Goal: Task Accomplishment & Management: Manage account settings

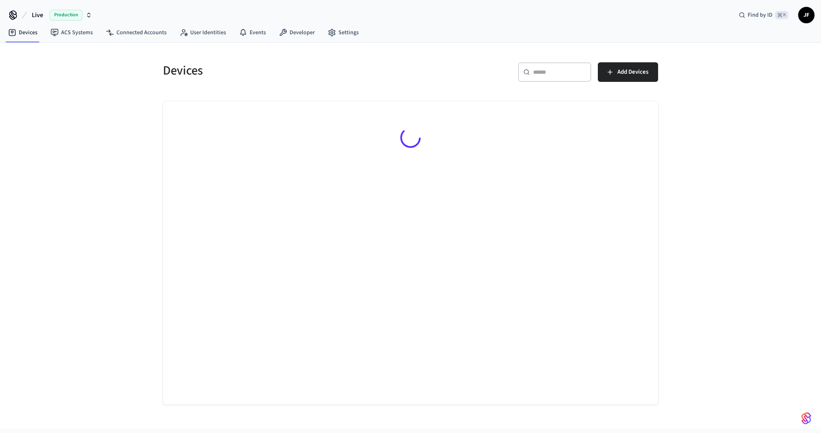
click at [40, 12] on span "Live" at bounding box center [37, 15] width 11 height 10
type input "**********"
click at [47, 53] on span "Hospitable.com" at bounding box center [30, 52] width 40 height 8
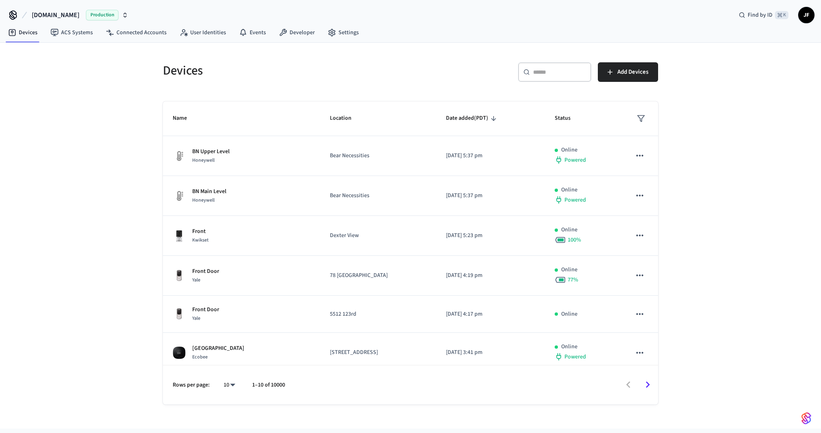
click at [134, 45] on div "Devices ​ ​ Add Devices Name Location Date added (PDT) Status BN Upper Level Ho…" at bounding box center [410, 235] width 821 height 385
click at [134, 35] on link "Connected Accounts" at bounding box center [136, 32] width 74 height 15
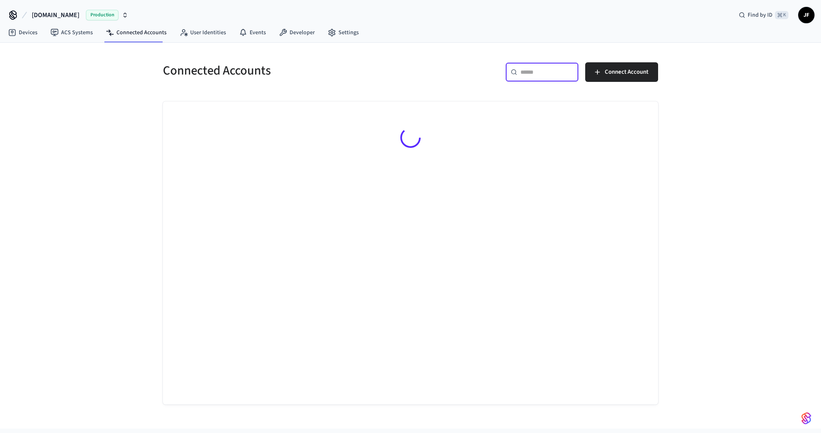
click at [532, 72] on input "text" at bounding box center [546, 72] width 53 height 8
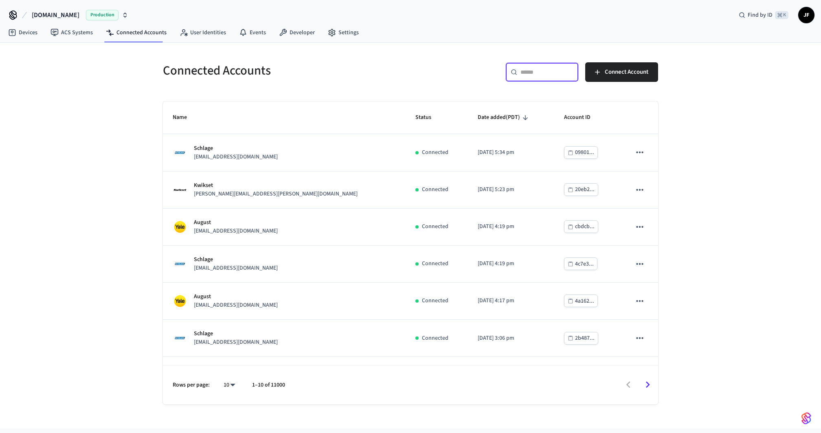
paste input "**********"
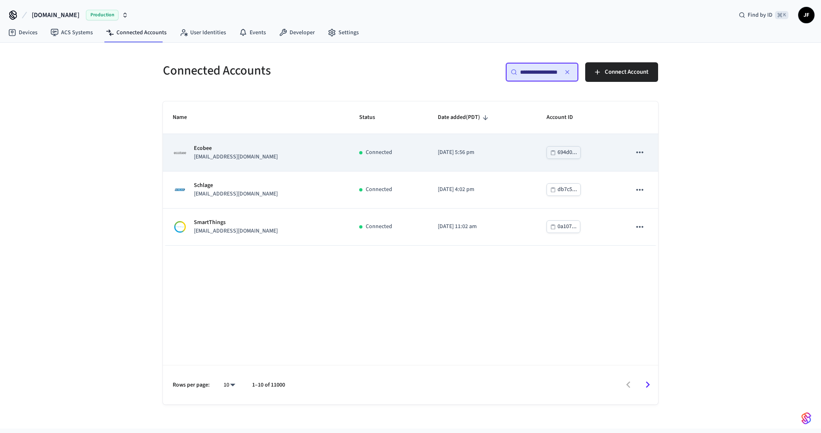
type input "**********"
click at [286, 155] on div "Ecobee hosts@mostess.host" at bounding box center [256, 152] width 167 height 17
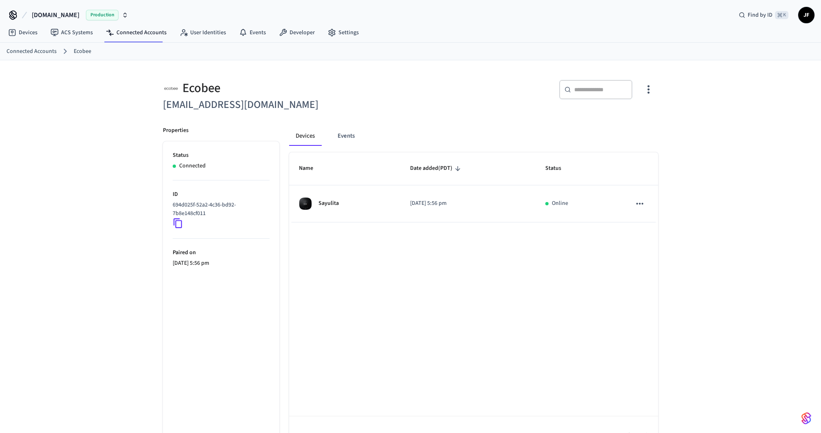
click at [402, 118] on div "Devices Events Name Date added (PDT) Status Sayulita 2025/09/18 at 5:56 pm Onli…" at bounding box center [468, 285] width 379 height 339
click at [385, 115] on div "Ecobee hosts@mostess.host ​ ​ Properties Status Connected ID 694d025f-52a2-4c36…" at bounding box center [410, 262] width 508 height 385
click at [507, 22] on div "Hospitable.com Production Find by ID ⌘ K JF" at bounding box center [410, 12] width 821 height 24
click at [529, 76] on div "​ ​" at bounding box center [531, 91] width 252 height 43
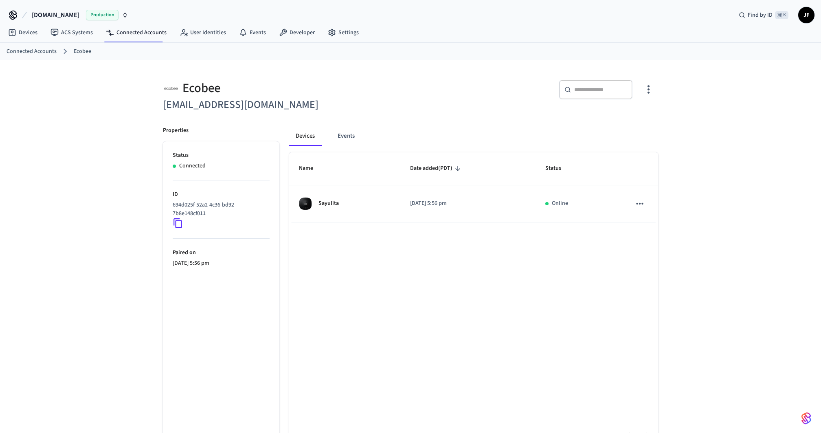
click at [529, 76] on div "​ ​" at bounding box center [531, 91] width 252 height 43
click at [459, 39] on div "Devices ACS Systems Connected Accounts User Identities Events Developer Settings" at bounding box center [410, 33] width 821 height 19
click at [474, 35] on div "Devices ACS Systems Connected Accounts User Identities Events Developer Settings" at bounding box center [410, 33] width 821 height 19
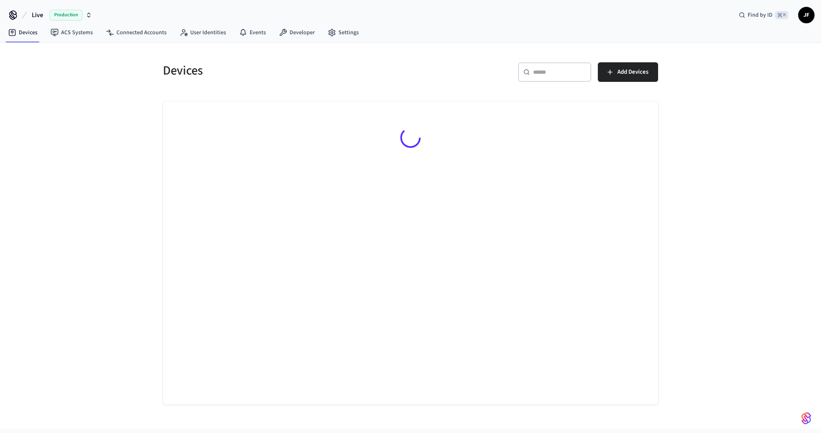
click at [33, 15] on span "Live" at bounding box center [37, 15] width 11 height 10
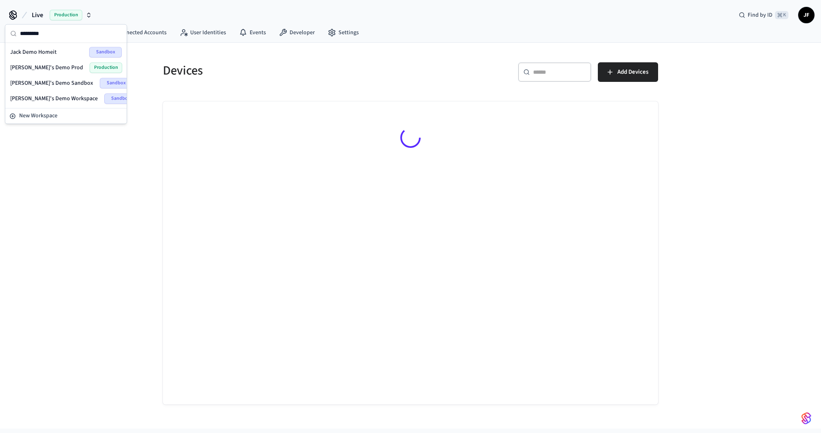
type input "*********"
click at [45, 83] on span "[PERSON_NAME]'s Demo Sandbox" at bounding box center [51, 83] width 83 height 8
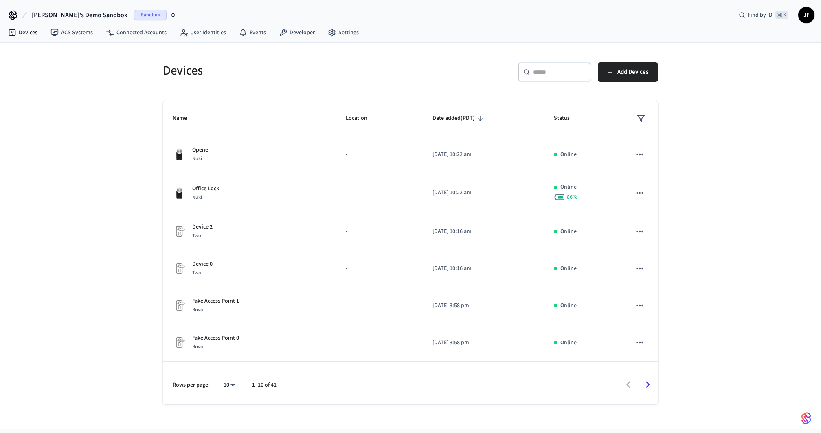
click at [234, 82] on div "Devices" at bounding box center [279, 71] width 252 height 36
click at [145, 32] on link "Connected Accounts" at bounding box center [136, 32] width 74 height 15
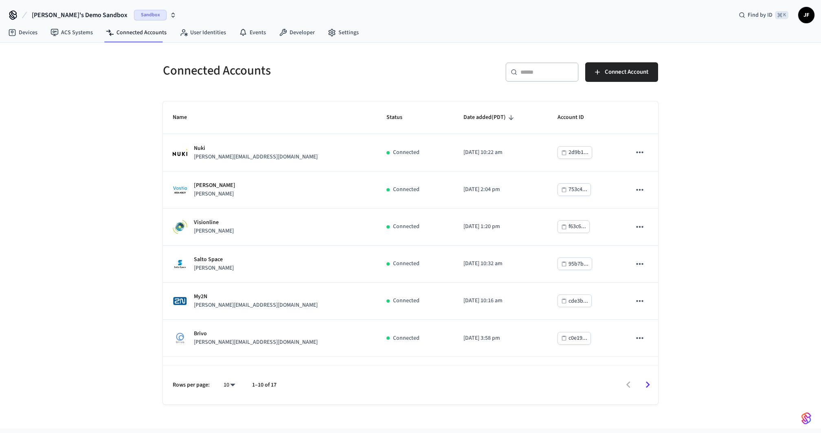
click at [304, 67] on h5 "Connected Accounts" at bounding box center [284, 70] width 243 height 17
click at [543, 69] on input "text" at bounding box center [546, 72] width 53 height 8
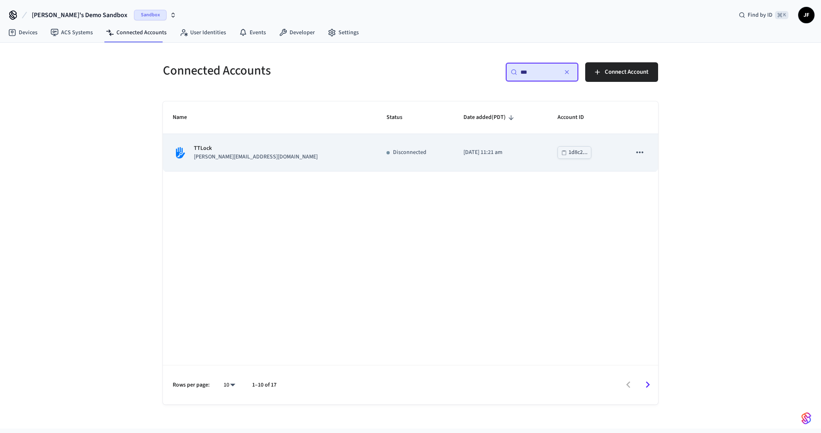
type input "***"
click at [640, 150] on icon "sticky table" at bounding box center [639, 152] width 11 height 11
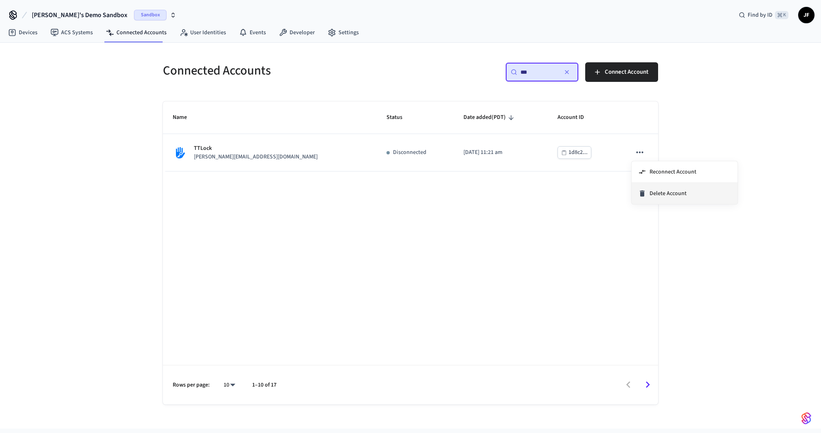
click at [651, 196] on span "Delete Account" at bounding box center [667, 193] width 37 height 8
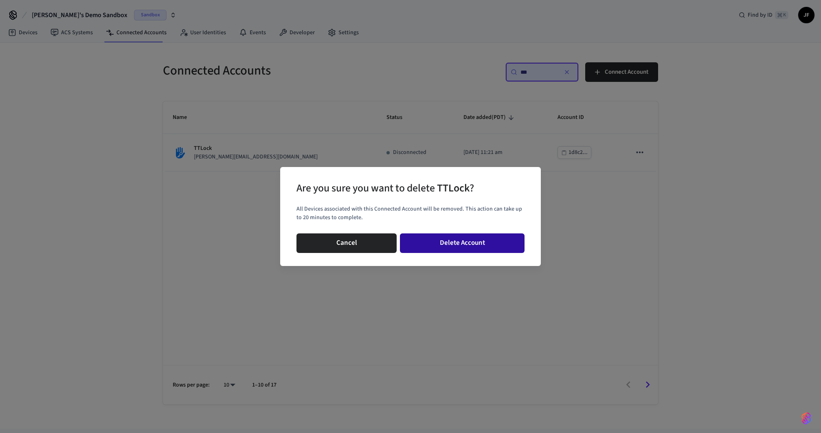
click at [502, 243] on button "Delete Account" at bounding box center [462, 243] width 125 height 20
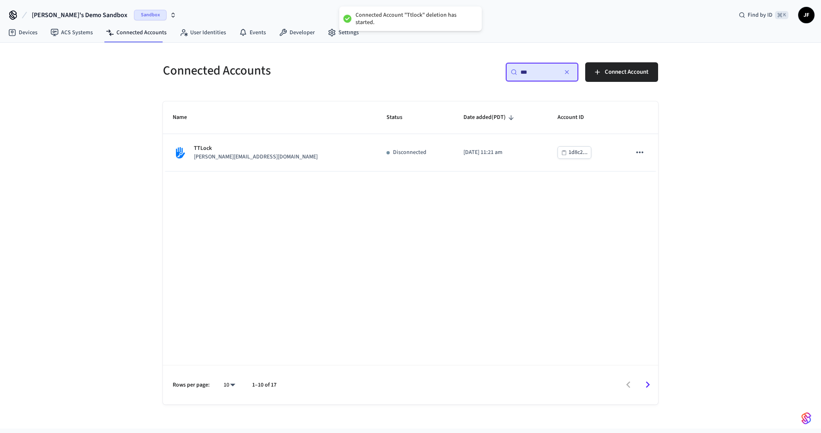
click at [118, 183] on div "Connected Accounts ​ *** ​ Connect Account Name Status Date added (PDT) Account…" at bounding box center [410, 235] width 821 height 385
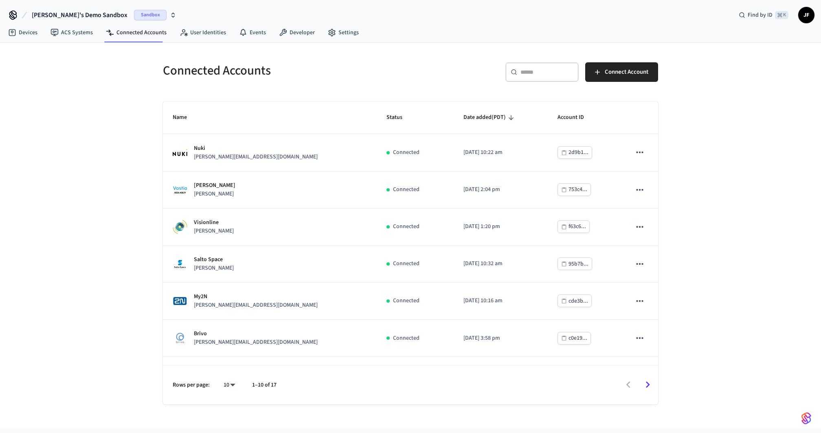
click at [118, 183] on div "Connected Accounts ​ ​ Connect Account Name Status Date added (PDT) Account ID …" at bounding box center [410, 235] width 821 height 385
click at [554, 74] on input "text" at bounding box center [546, 72] width 53 height 8
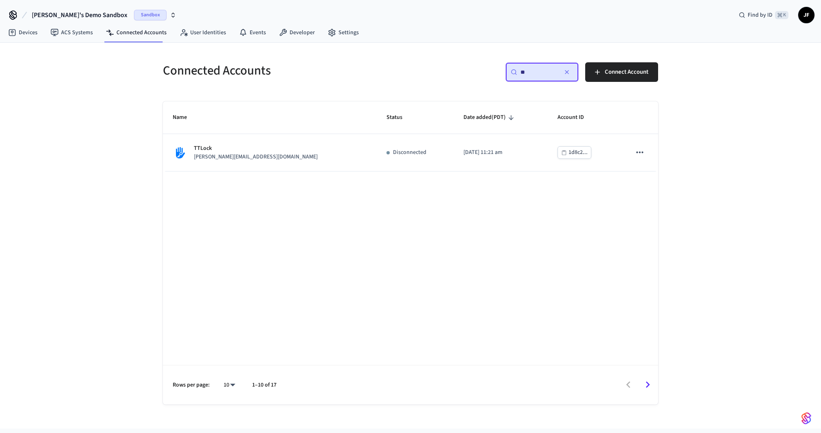
type input "***"
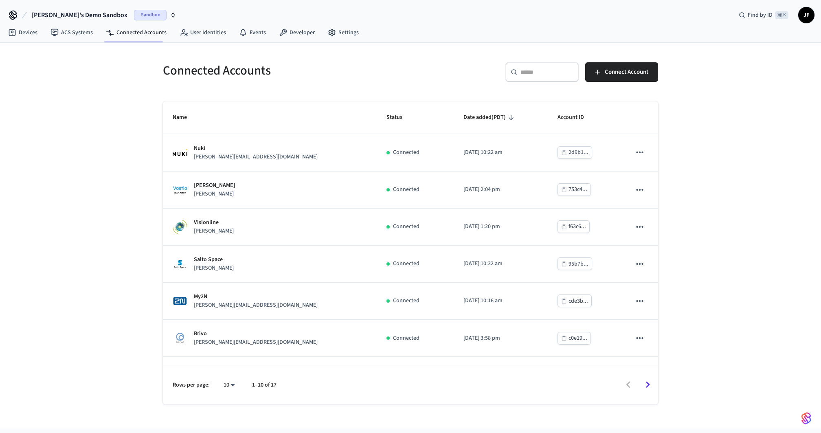
click at [391, 67] on h5 "Connected Accounts" at bounding box center [284, 70] width 243 height 17
click at [391, 68] on h5 "Connected Accounts" at bounding box center [284, 70] width 243 height 17
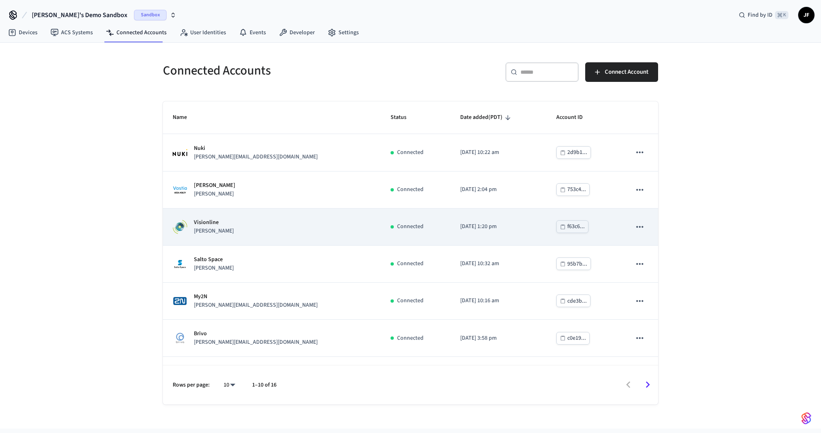
scroll to position [139, 0]
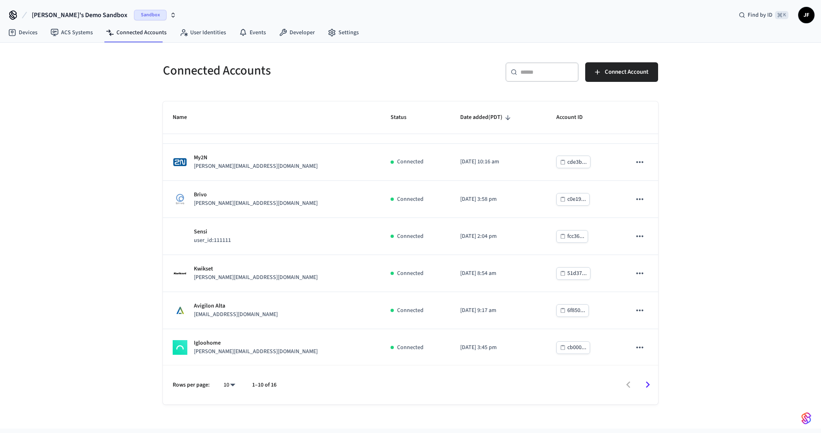
click at [232, 380] on body "[PERSON_NAME]'s Demo Sandbox Sandbox Find by ID ⌘ K JF Devices ACS Systems Conn…" at bounding box center [410, 226] width 821 height 453
click at [228, 359] on li "25" at bounding box center [226, 366] width 22 height 22
type input "**"
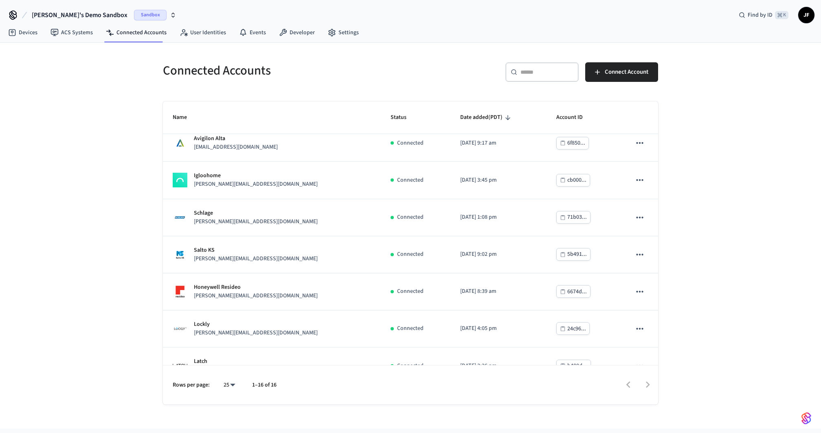
scroll to position [257, 0]
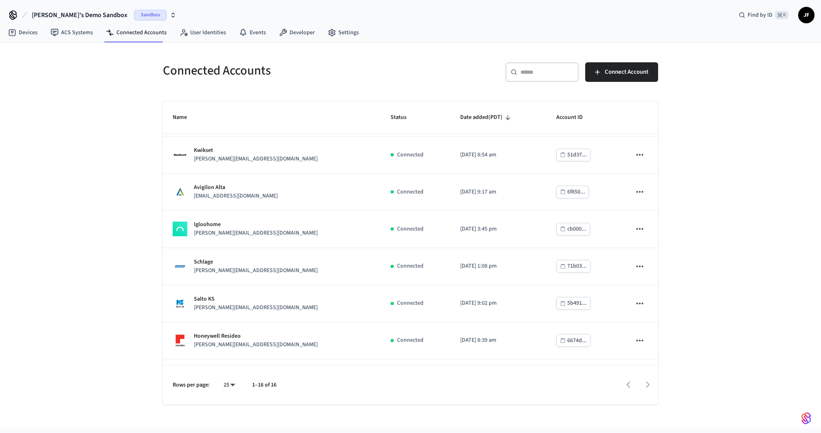
click at [527, 85] on div "​ ​" at bounding box center [541, 75] width 73 height 26
click at [527, 79] on div "​ ​" at bounding box center [541, 72] width 73 height 20
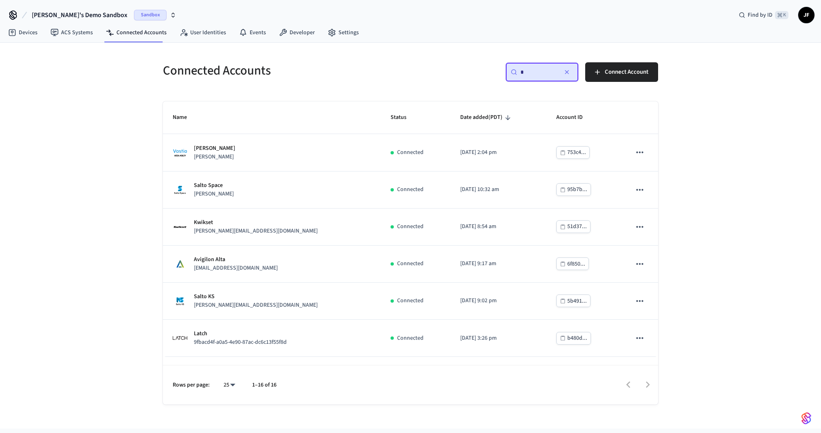
scroll to position [0, 0]
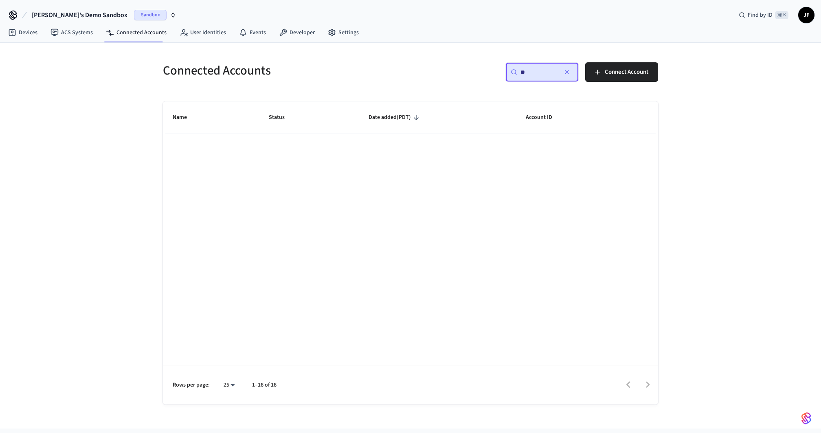
type input "*"
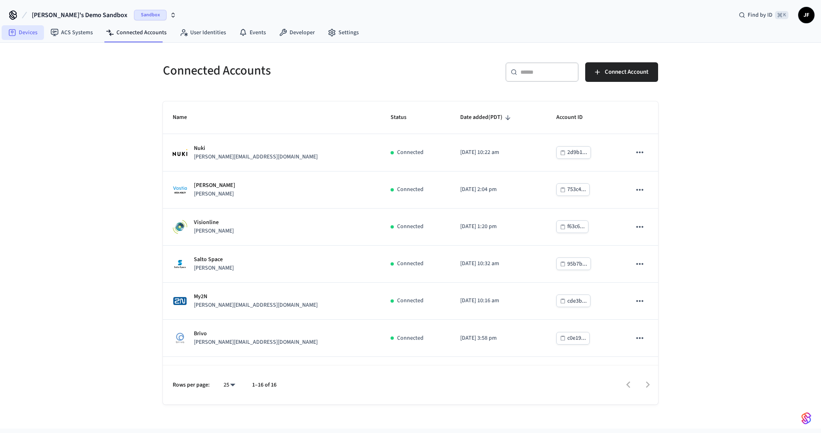
click at [24, 39] on link "Devices" at bounding box center [23, 32] width 42 height 15
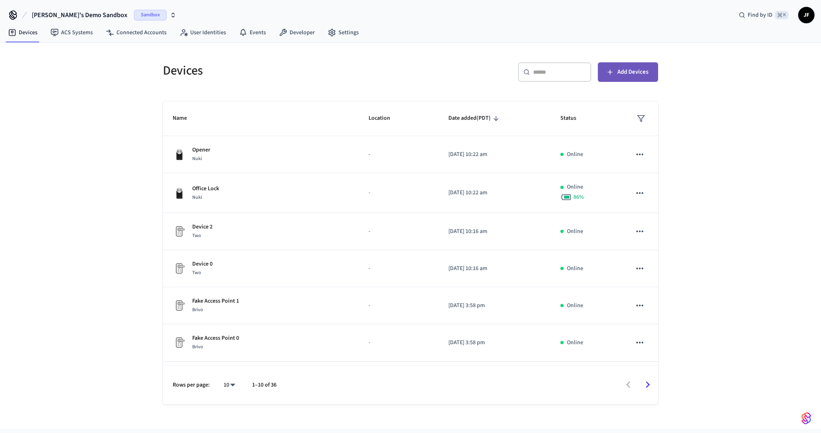
click at [620, 78] on button "Add Devices" at bounding box center [628, 72] width 60 height 20
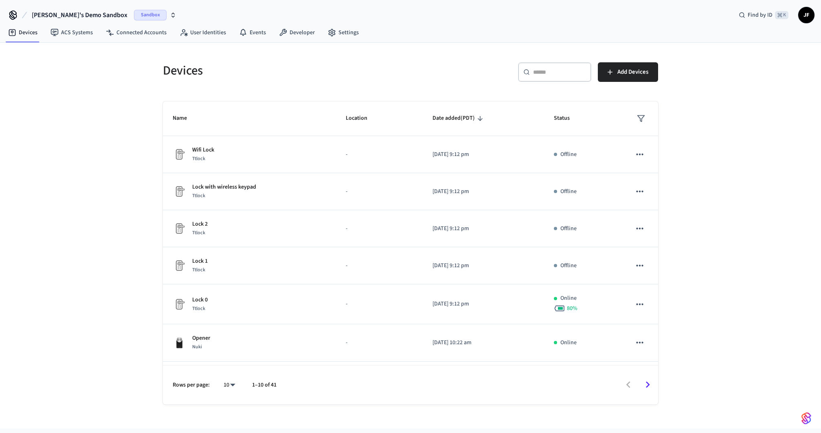
click at [710, 192] on div "Devices ​ ​ Add Devices Name Location Date added (PDT) Status Wifi Lock Ttlock …" at bounding box center [410, 235] width 821 height 385
click at [282, 27] on link "Developer" at bounding box center [296, 32] width 49 height 15
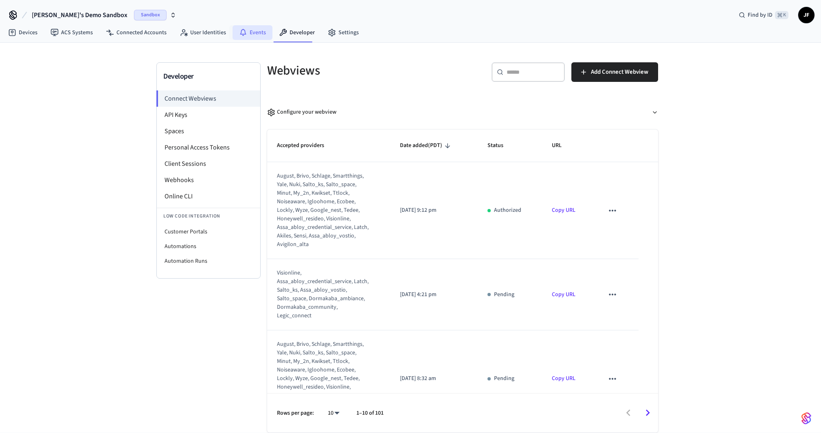
click at [255, 37] on link "Events" at bounding box center [252, 32] width 40 height 15
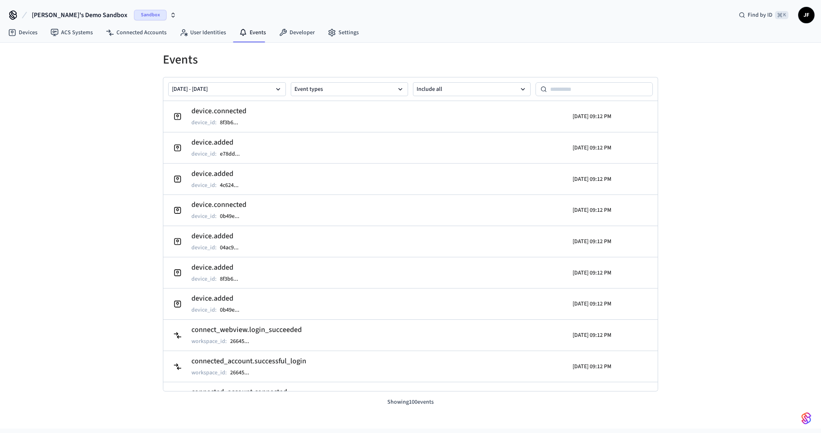
click at [79, 121] on div "Events Sep 16 2025 - Sep 23 2025 Event types Include all device.connected devic…" at bounding box center [410, 235] width 821 height 385
click at [21, 33] on link "Devices" at bounding box center [23, 32] width 42 height 15
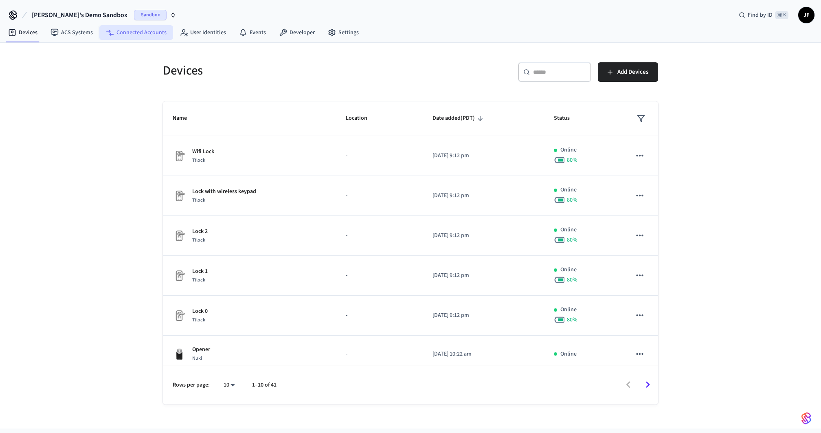
click at [138, 32] on link "Connected Accounts" at bounding box center [136, 32] width 74 height 15
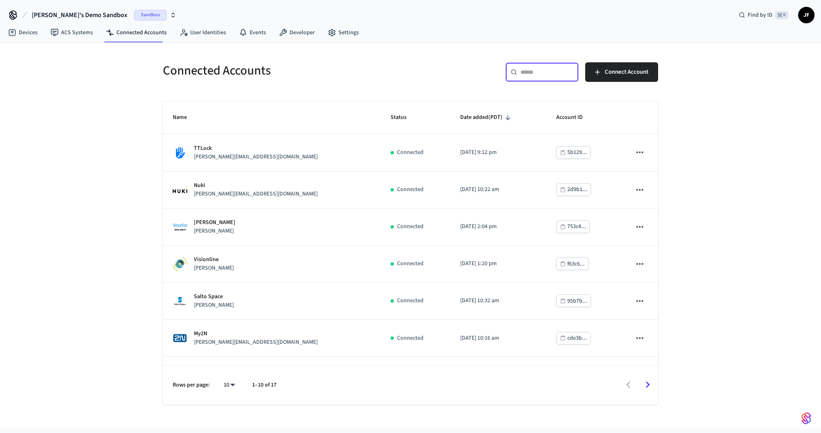
click at [556, 74] on input "text" at bounding box center [546, 72] width 53 height 8
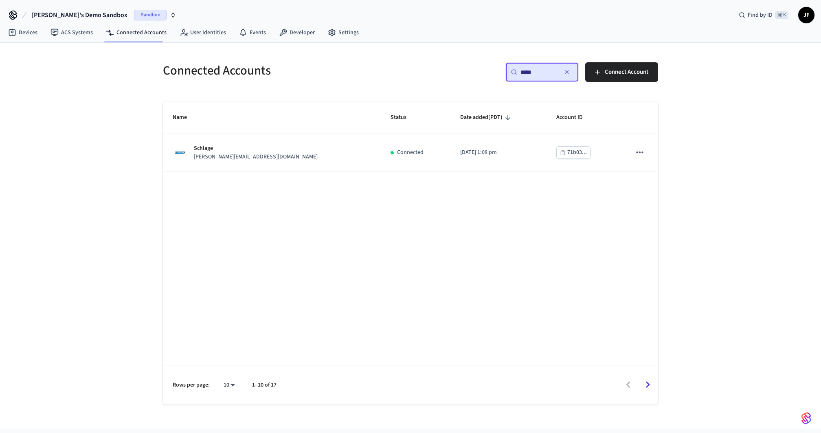
type input "*****"
click at [707, 151] on div "Connected Accounts ​ ***** ​ Connect Account Name Status Date added (PDT) Accou…" at bounding box center [410, 235] width 821 height 385
click at [547, 74] on input "*****" at bounding box center [538, 72] width 37 height 8
click at [677, 138] on div "Connected Accounts ​ ***** ​ Connect Account Name Status Date added (PDT) Accou…" at bounding box center [410, 235] width 821 height 385
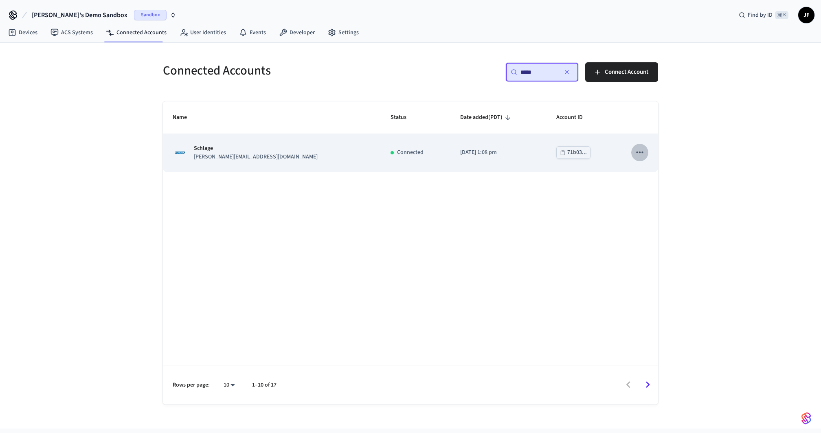
click at [644, 147] on icon "sticky table" at bounding box center [639, 152] width 11 height 11
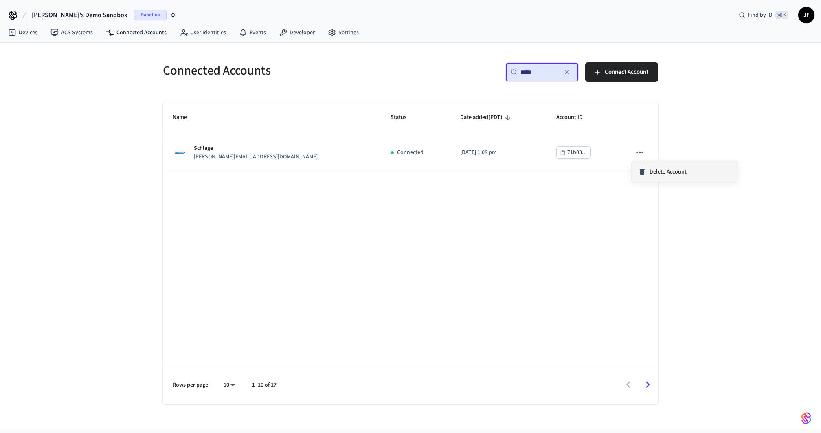
click at [652, 168] on span "Delete Account" at bounding box center [667, 172] width 37 height 8
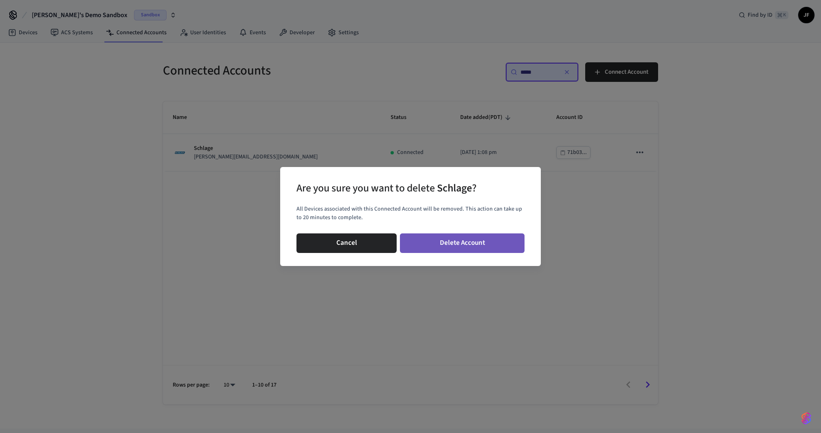
click at [459, 238] on button "Delete Account" at bounding box center [462, 243] width 125 height 20
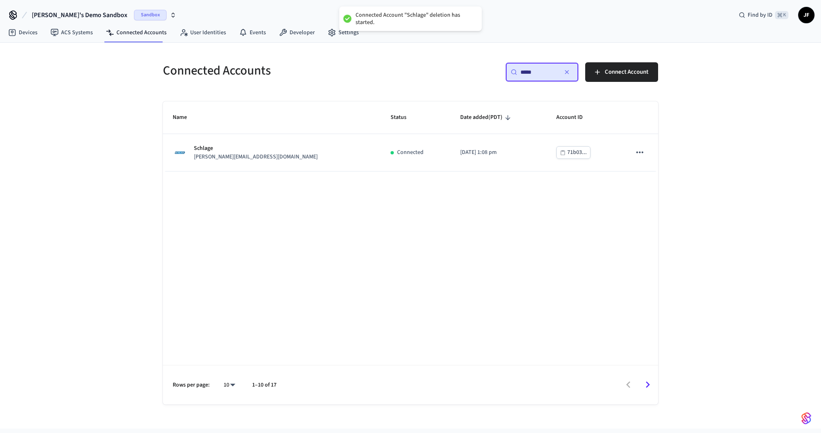
click at [394, 82] on div "Connected Accounts" at bounding box center [279, 71] width 252 height 36
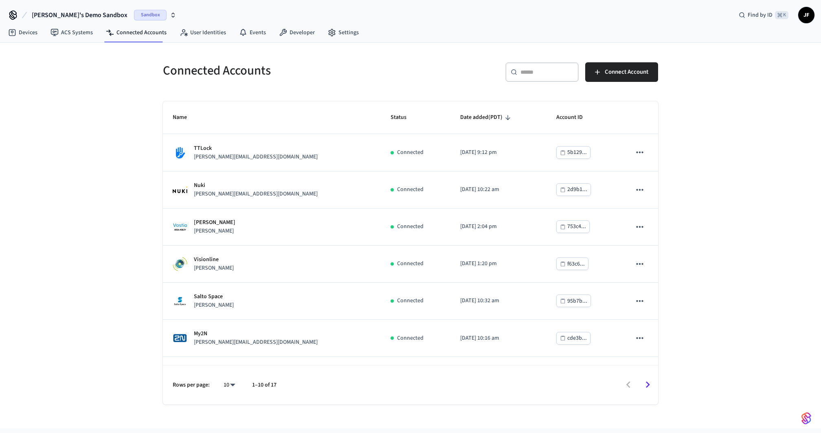
click at [394, 82] on div "Connected Accounts" at bounding box center [279, 71] width 252 height 36
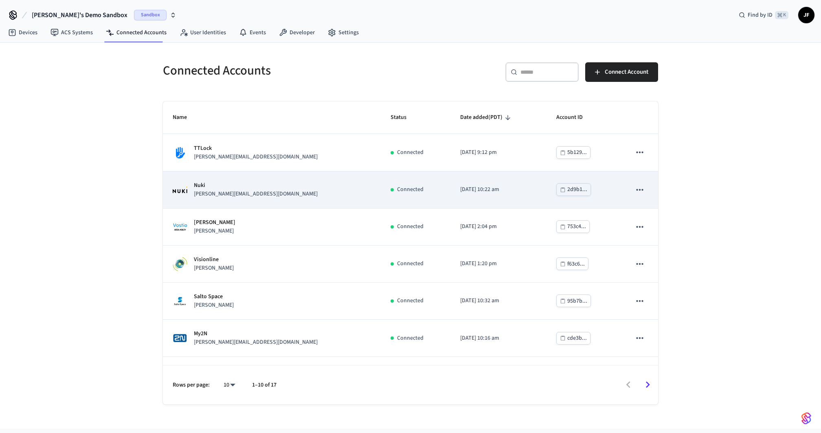
scroll to position [139, 0]
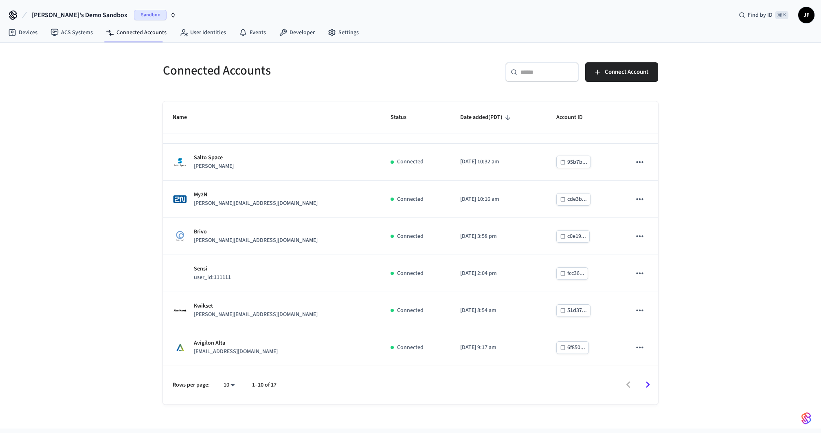
click at [224, 386] on body "Jack's Demo Sandbox Sandbox Find by ID ⌘ K JF Devices ACS Systems Connected Acc…" at bounding box center [410, 226] width 821 height 453
click at [534, 59] on div at bounding box center [410, 216] width 821 height 433
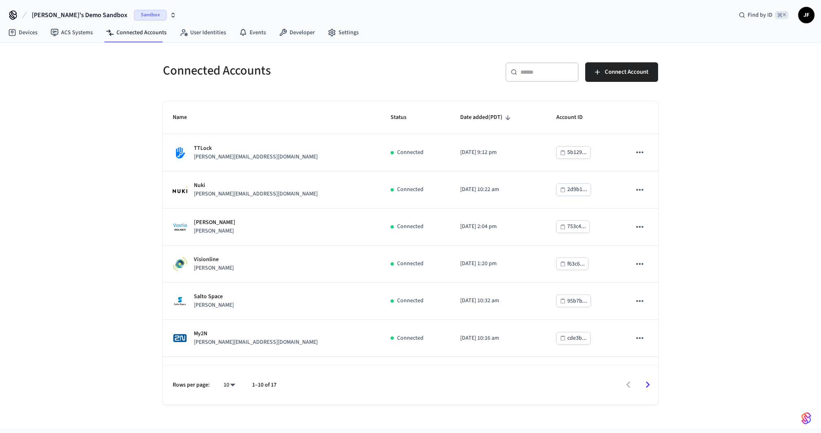
click at [545, 80] on div "​ ​" at bounding box center [541, 72] width 73 height 20
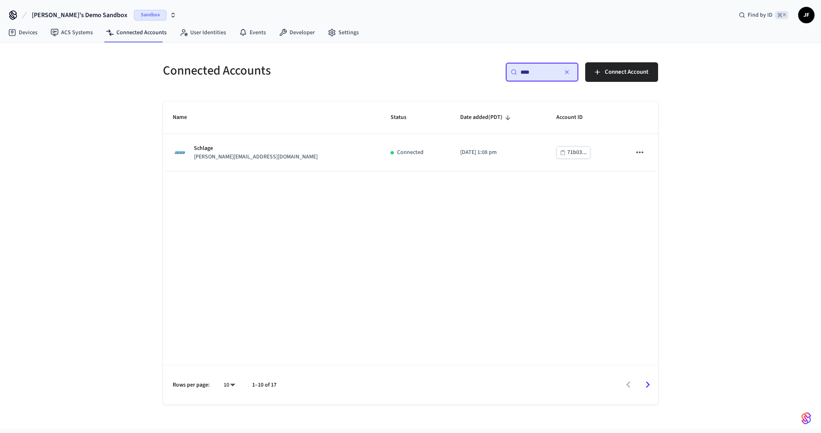
type input "*****"
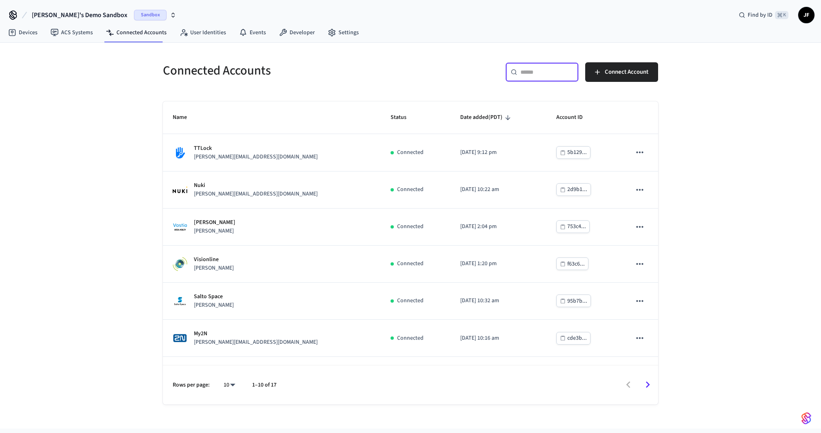
click at [406, 64] on div "​ ​ Connect Account" at bounding box center [531, 71] width 252 height 36
click at [538, 67] on div "​ ​" at bounding box center [541, 72] width 73 height 20
type input "***"
click at [17, 36] on link "Devices" at bounding box center [23, 32] width 42 height 15
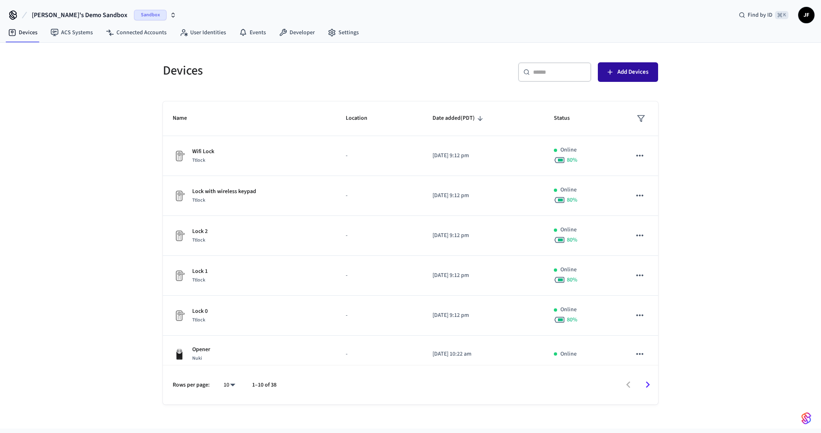
click at [627, 74] on span "Add Devices" at bounding box center [632, 72] width 31 height 11
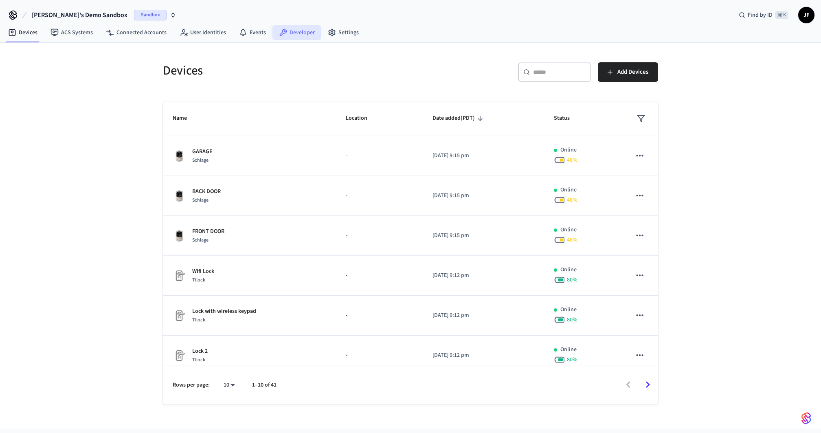
click at [303, 35] on link "Developer" at bounding box center [296, 32] width 49 height 15
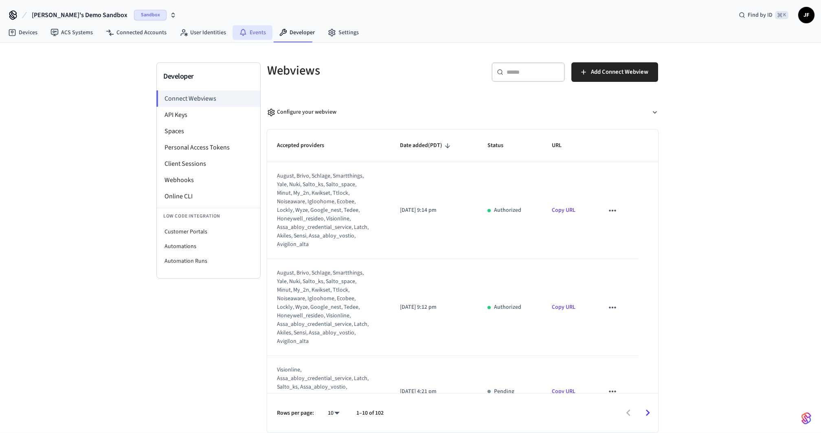
click at [258, 34] on link "Events" at bounding box center [252, 32] width 40 height 15
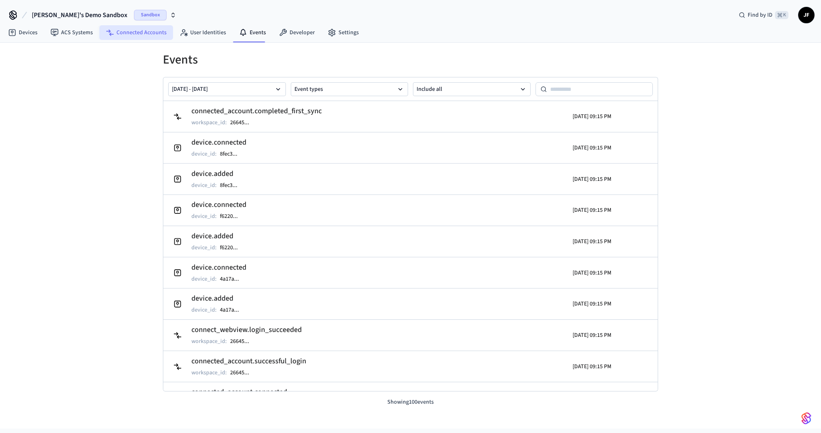
click at [132, 31] on link "Connected Accounts" at bounding box center [136, 32] width 74 height 15
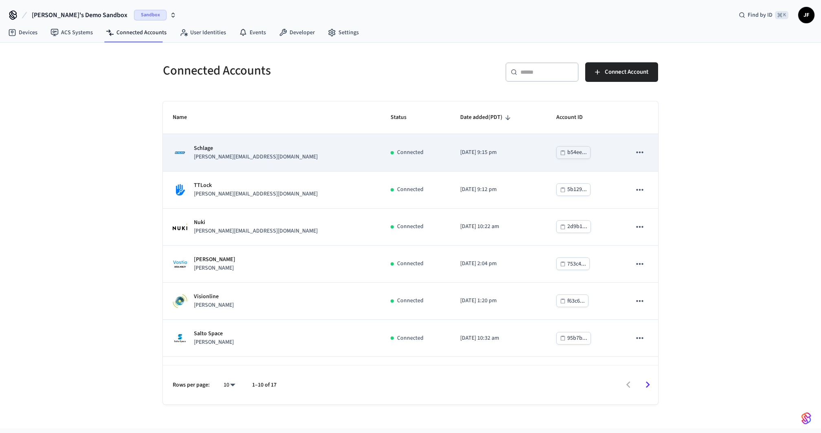
click at [303, 145] on td "Schlage jane@example.com" at bounding box center [272, 152] width 218 height 37
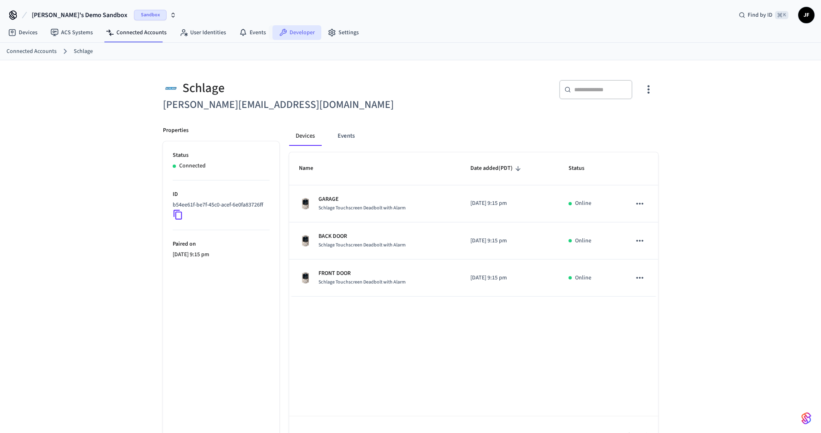
click at [279, 31] on icon at bounding box center [283, 32] width 8 height 8
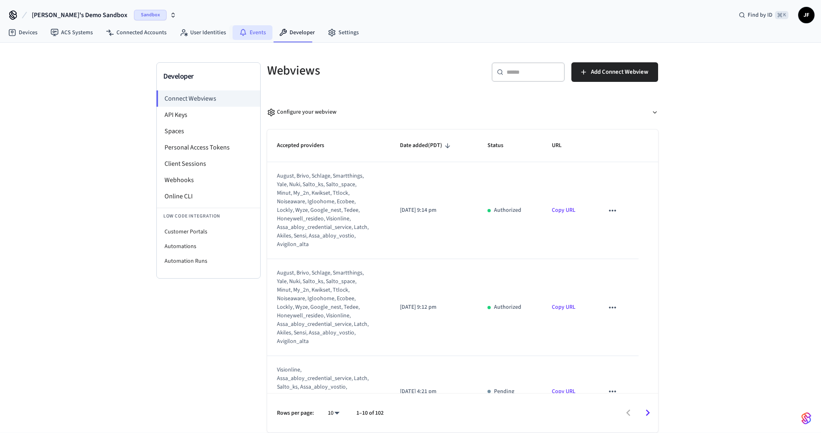
click at [257, 30] on link "Events" at bounding box center [252, 32] width 40 height 15
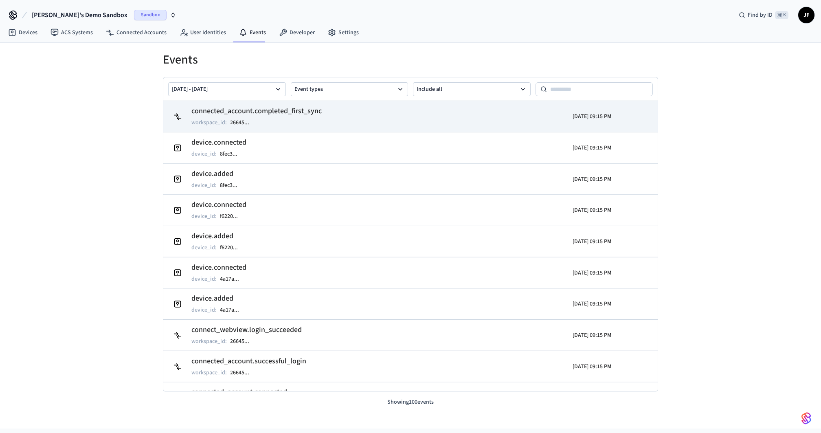
click at [357, 121] on td "connected_account.completed_first_sync workspace_id : 26645 ..." at bounding box center [330, 116] width 321 height 23
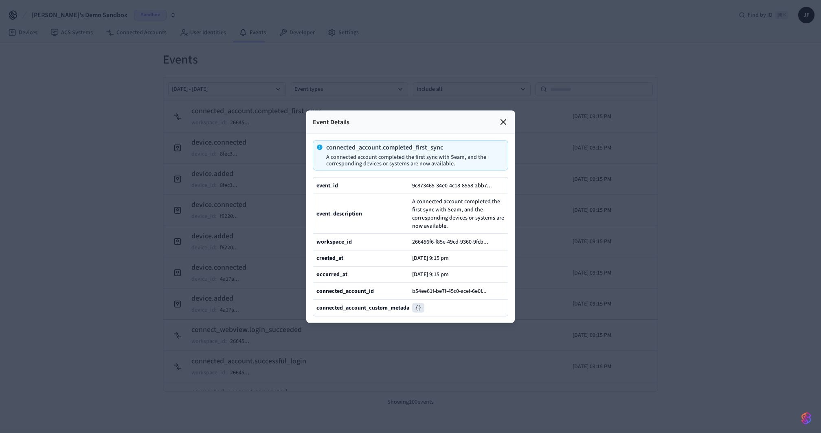
click at [500, 119] on icon at bounding box center [503, 122] width 10 height 10
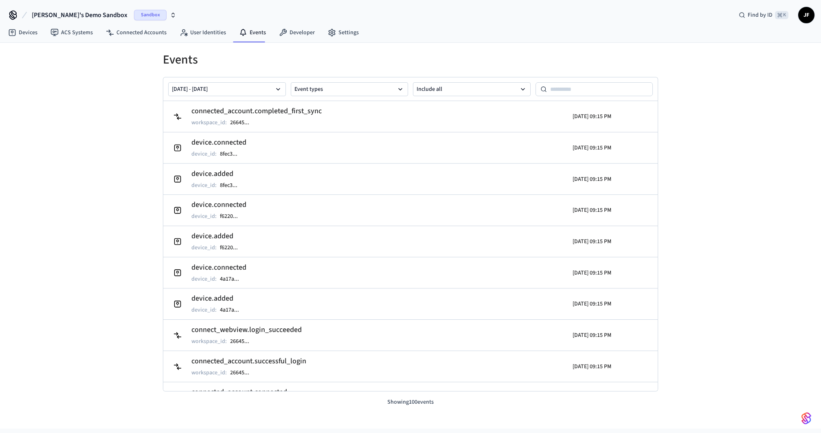
click at [721, 172] on div "Events Sep 16 2025 - Sep 23 2025 Event types Include all connected_account.comp…" at bounding box center [410, 235] width 821 height 385
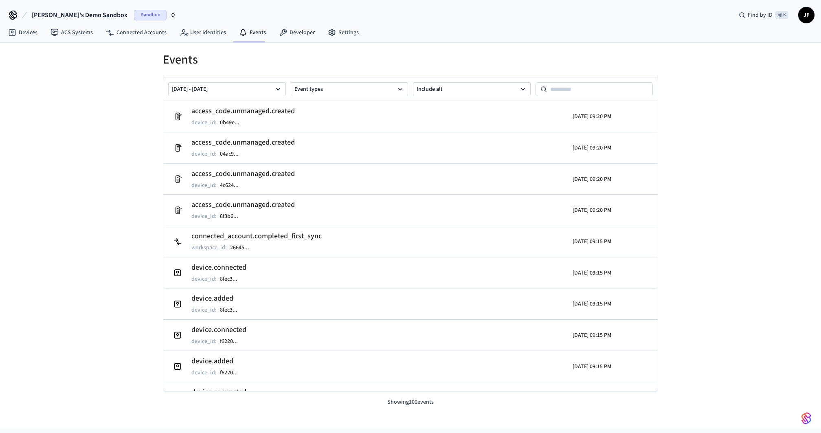
click at [718, 212] on div "Events [DATE] - [DATE] Event types Include all access_code.unmanaged.created de…" at bounding box center [410, 235] width 821 height 385
